Goal: Information Seeking & Learning: Check status

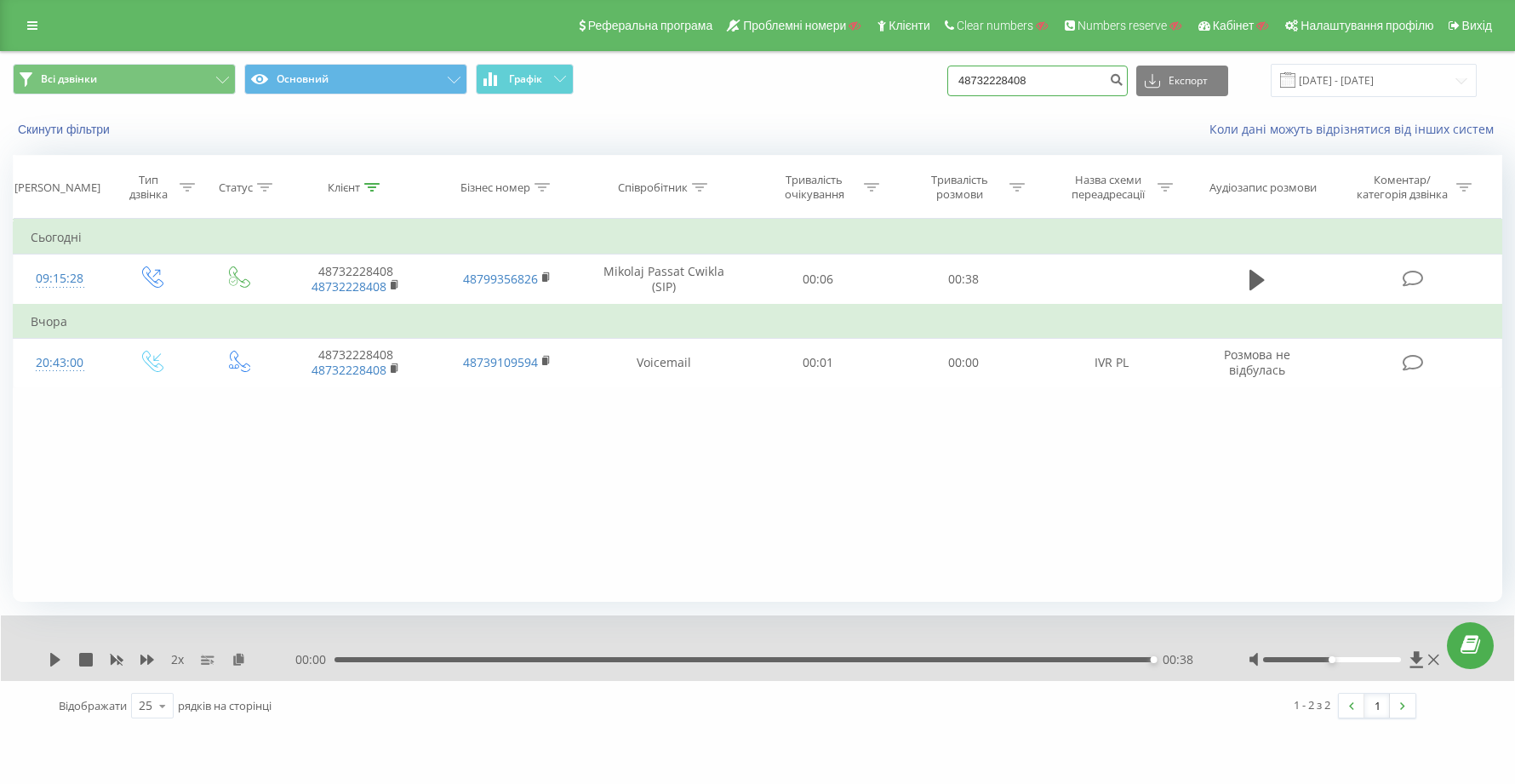
click at [1080, 81] on input "48732228408" at bounding box center [1037, 81] width 180 height 31
type input "4"
paste input "380974325570"
type input "380974325570"
